Goal: Communication & Community: Answer question/provide support

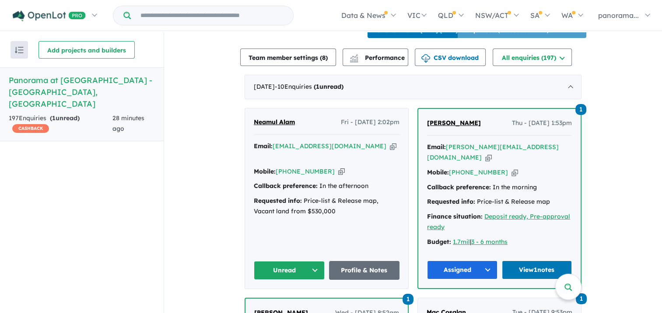
scroll to position [350, 0]
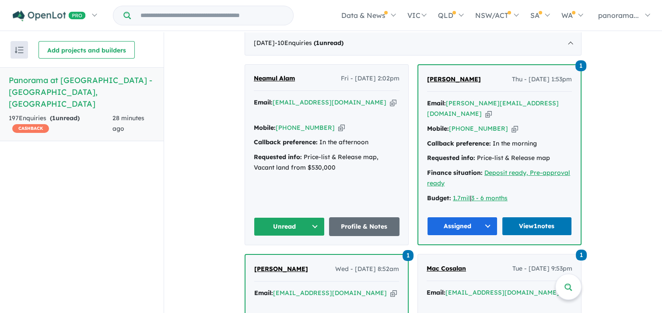
click at [313, 218] on button "Unread" at bounding box center [289, 227] width 71 height 19
click at [299, 258] on button "Assigned" at bounding box center [292, 267] width 76 height 20
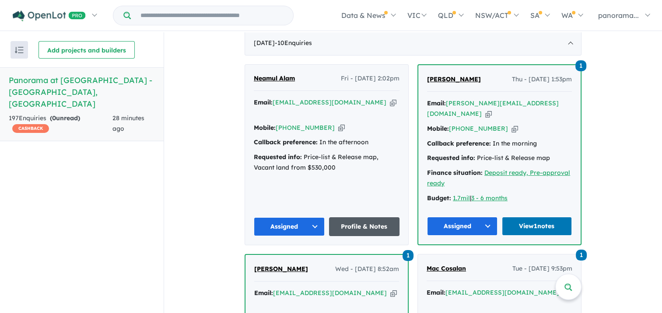
click at [352, 218] on link "Profile & Notes" at bounding box center [364, 227] width 71 height 19
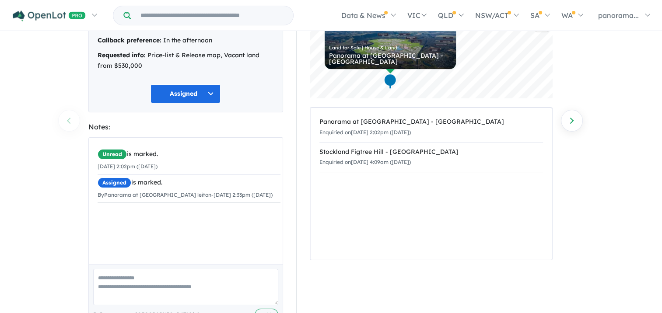
scroll to position [117, 0]
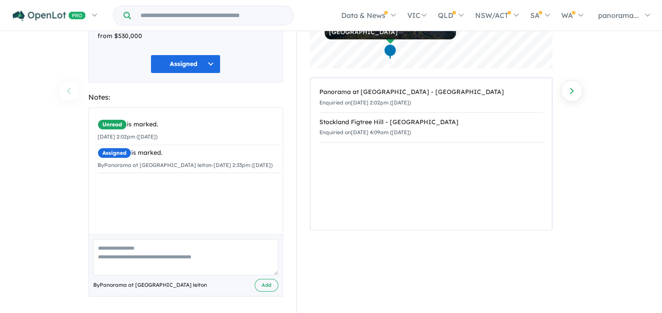
click at [162, 248] on textarea at bounding box center [185, 257] width 185 height 36
type textarea "**********"
click at [258, 282] on button "Add" at bounding box center [267, 285] width 24 height 13
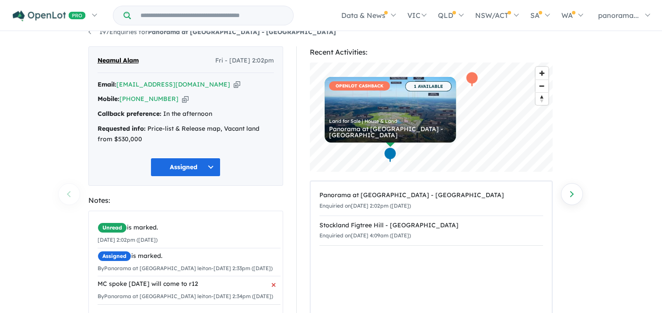
scroll to position [0, 0]
